Goal: Transaction & Acquisition: Purchase product/service

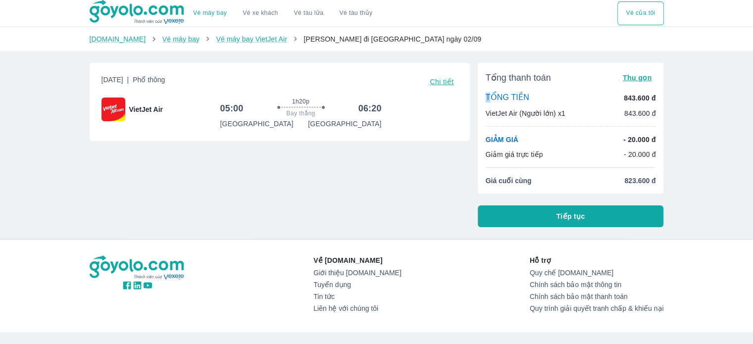
drag, startPoint x: 491, startPoint y: 103, endPoint x: 580, endPoint y: 127, distance: 92.2
click at [580, 127] on div "Tổng thanh toán Thu gọn TỔNG TIỀN 843.600 đ VietJet Air (Người lớn) x1 843.600 …" at bounding box center [570, 128] width 186 height 131
drag, startPoint x: 580, startPoint y: 127, endPoint x: 592, endPoint y: 159, distance: 34.9
click at [592, 159] on div "Tổng thanh toán Thu gọn TỔNG TIỀN 843.600 đ VietJet Air (Người lớn) x1 843.600 …" at bounding box center [570, 128] width 186 height 131
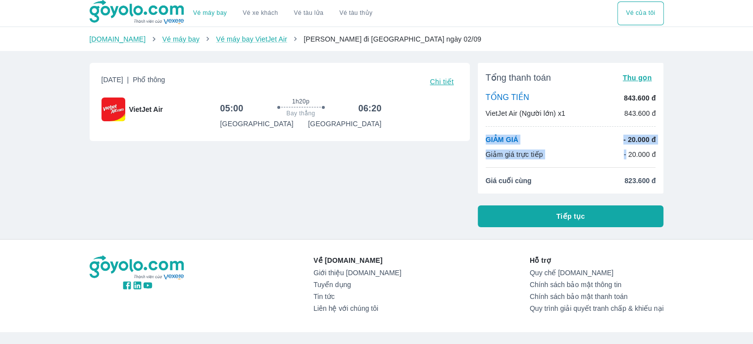
click at [592, 159] on div "Tổng thanh toán Thu gọn TỔNG TIỀN 843.600 đ VietJet Air (Người lớn) x1 843.600 …" at bounding box center [570, 128] width 186 height 131
drag, startPoint x: 592, startPoint y: 159, endPoint x: 498, endPoint y: 134, distance: 97.8
click at [498, 134] on div "Tổng thanh toán Thu gọn TỔNG TIỀN 843.600 đ VietJet Air (Người lớn) x1 843.600 …" at bounding box center [570, 128] width 186 height 131
drag, startPoint x: 498, startPoint y: 134, endPoint x: 525, endPoint y: 156, distance: 35.9
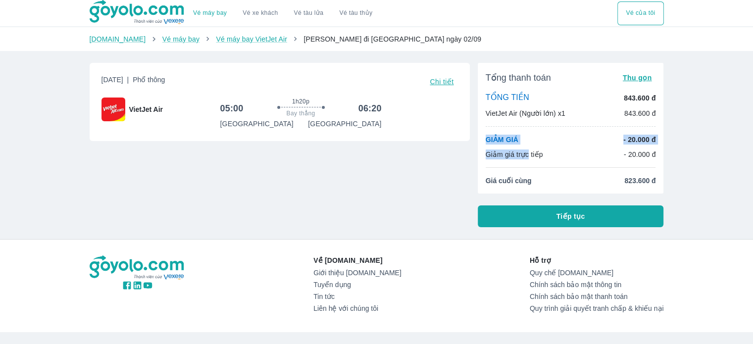
click at [522, 157] on div "Tổng thanh toán Thu gọn TỔNG TIỀN 843.600 đ VietJet Air (Người lớn) x1 843.600 …" at bounding box center [570, 128] width 186 height 131
click at [527, 155] on p "Giảm giá trực tiếp" at bounding box center [513, 154] width 57 height 10
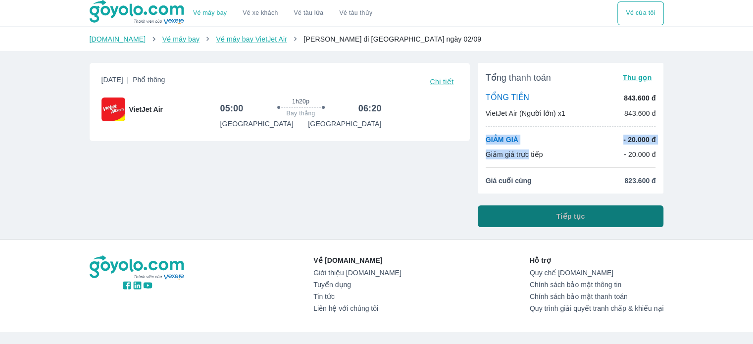
click at [568, 221] on button "Tiếp tục" at bounding box center [570, 216] width 186 height 22
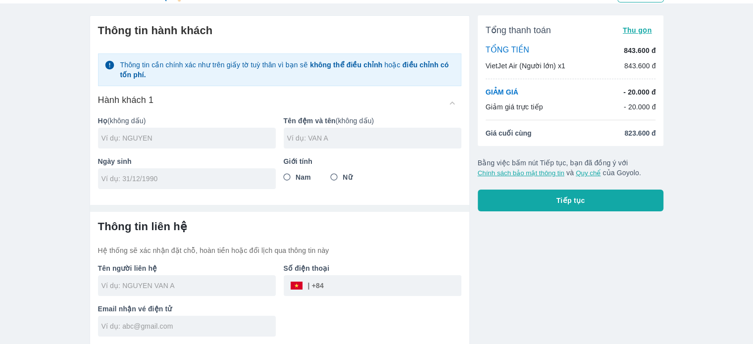
scroll to position [23, 0]
